Goal: Task Accomplishment & Management: Manage account settings

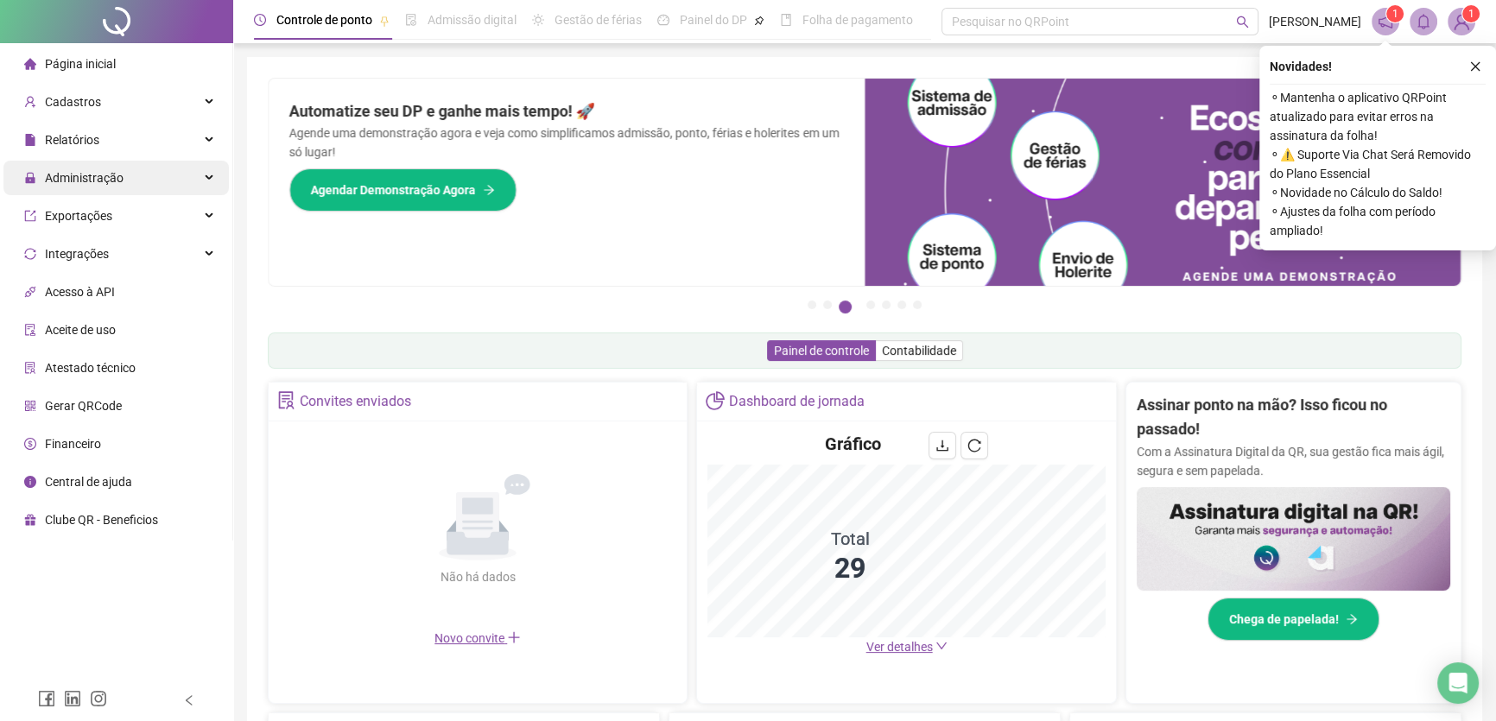
click at [88, 181] on span "Administração" at bounding box center [84, 178] width 79 height 14
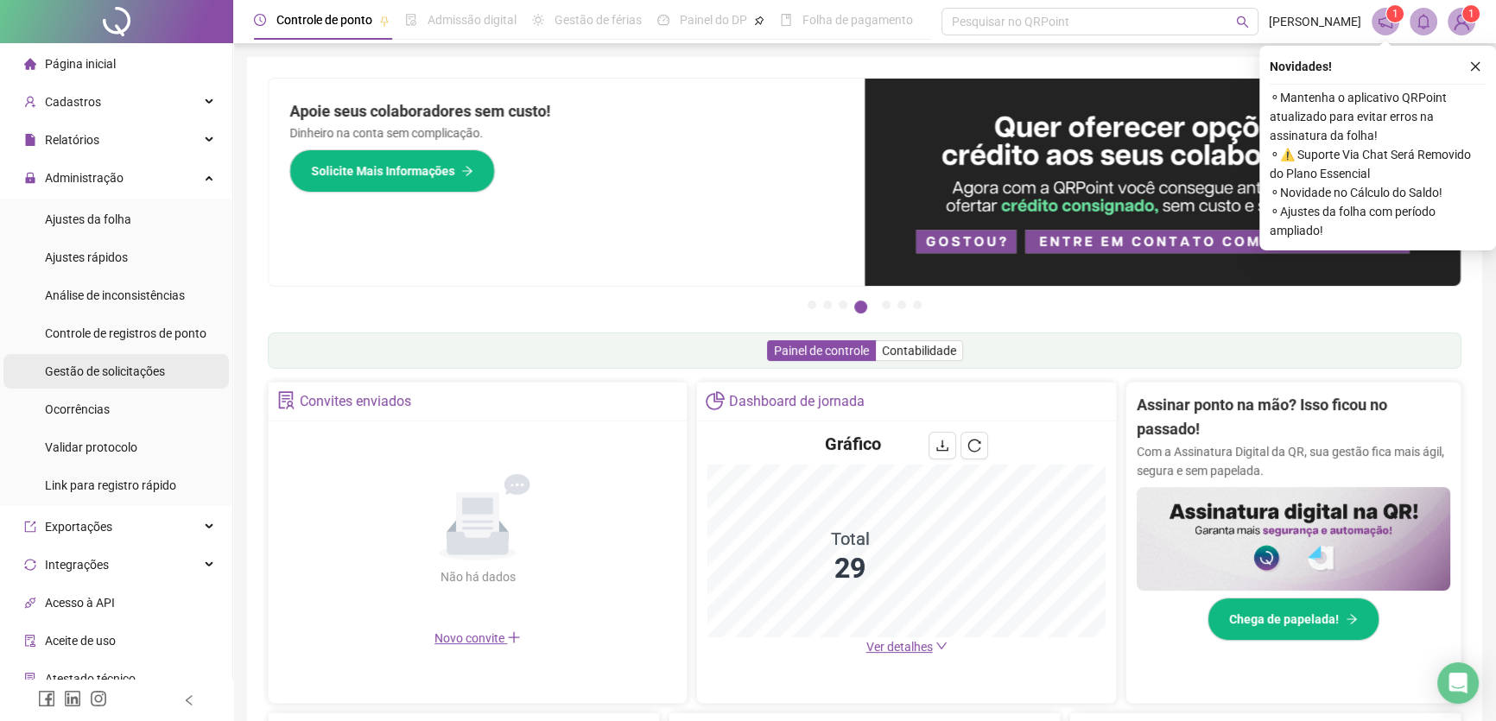
click at [90, 365] on span "Gestão de solicitações" at bounding box center [105, 372] width 120 height 14
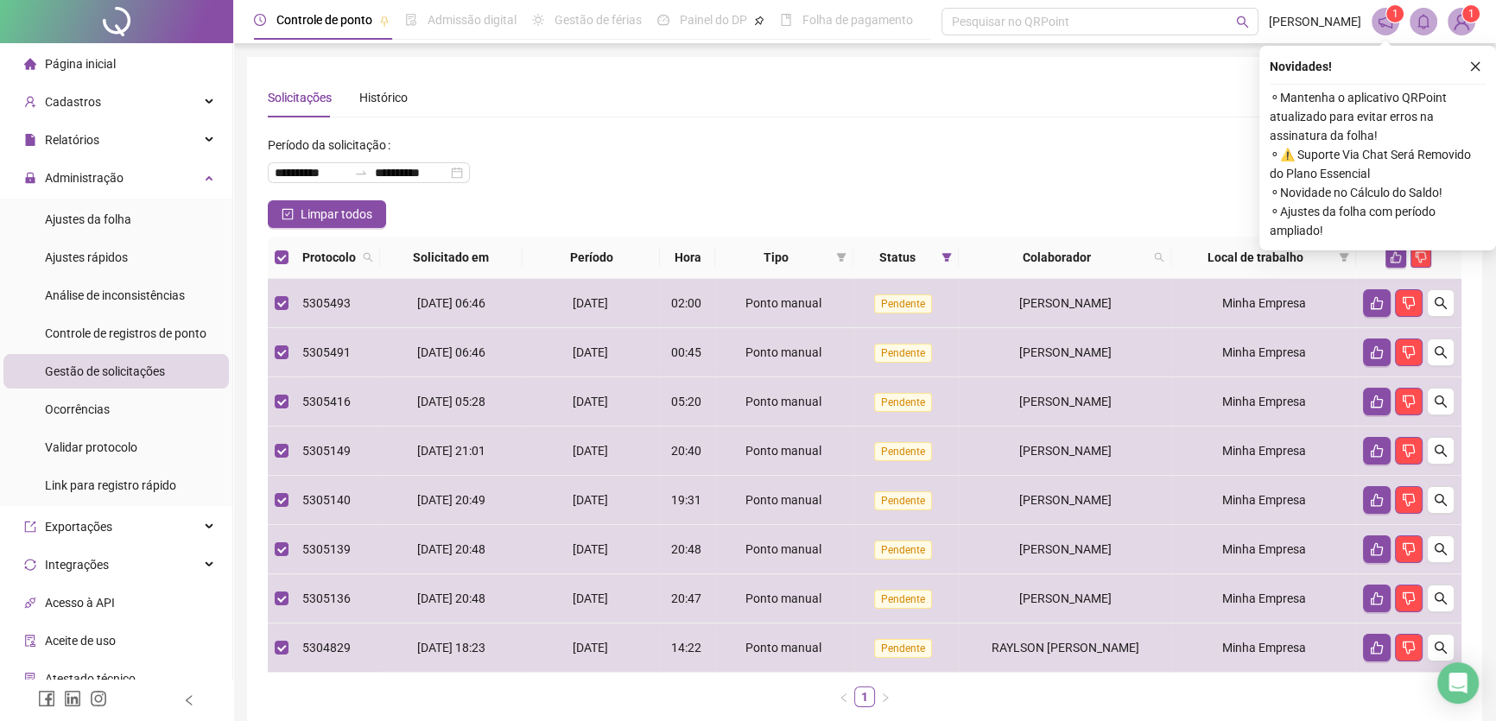
drag, startPoint x: 1481, startPoint y: 65, endPoint x: 1471, endPoint y: 80, distance: 18.7
click at [1481, 64] on button "button" at bounding box center [1475, 66] width 21 height 21
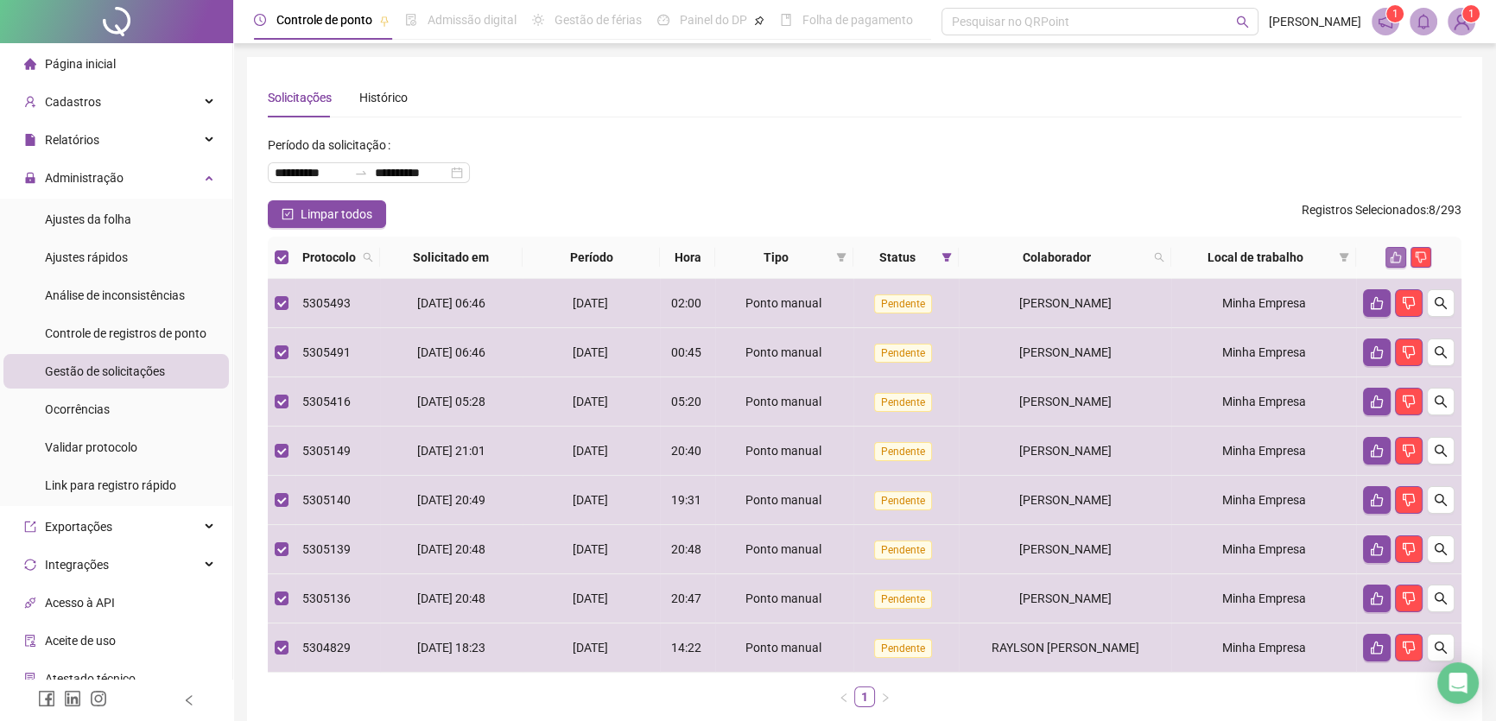
click at [1397, 254] on icon "like" at bounding box center [1396, 257] width 11 height 11
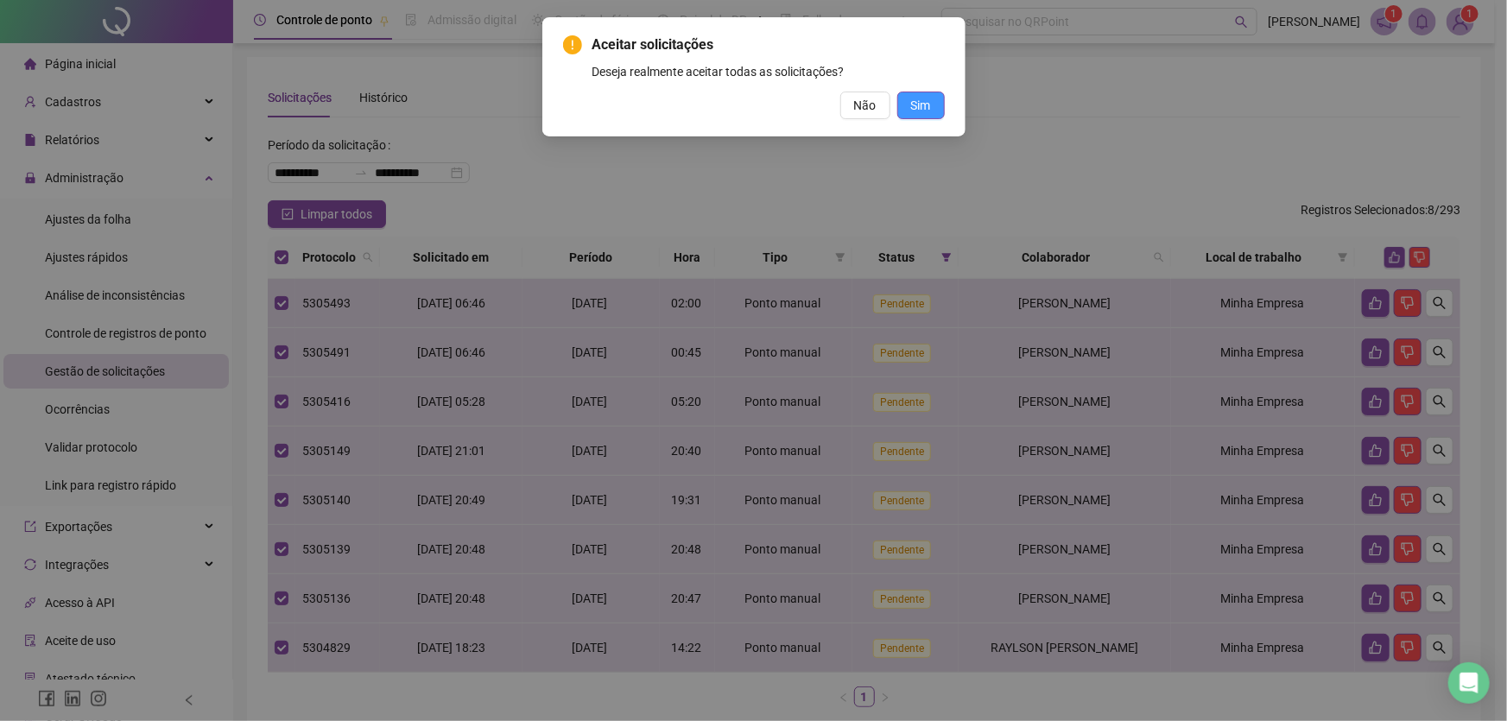
click at [935, 107] on button "Sim" at bounding box center [922, 106] width 48 height 28
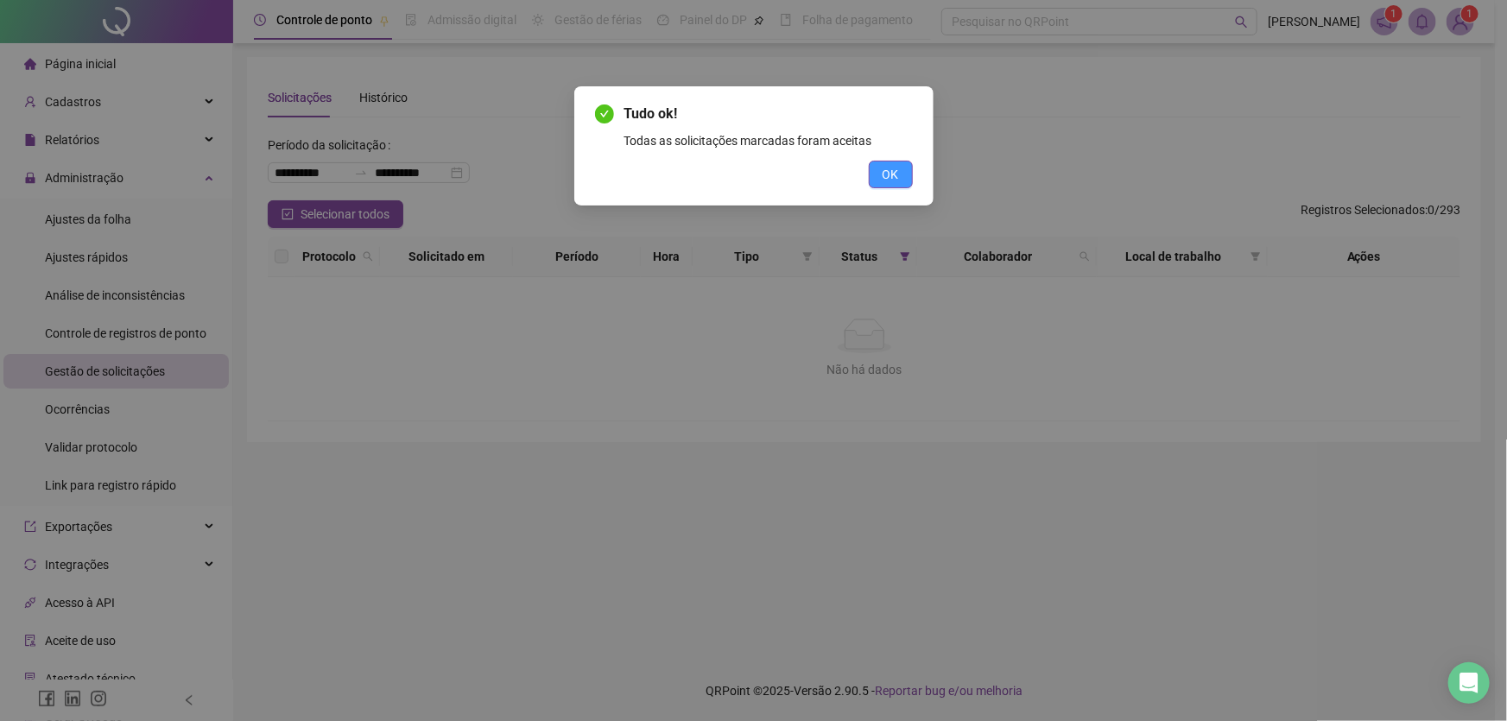
click at [906, 174] on button "OK" at bounding box center [891, 175] width 44 height 28
